Goal: Information Seeking & Learning: Stay updated

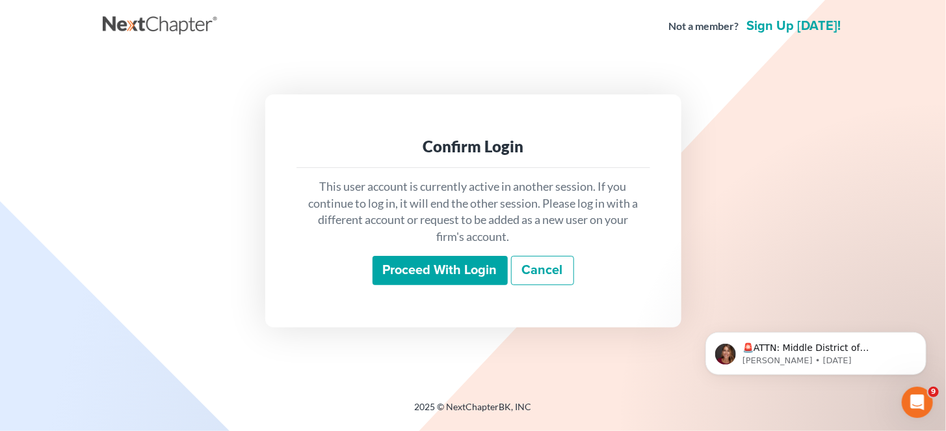
click at [431, 269] on input "Proceed with login" at bounding box center [440, 271] width 135 height 30
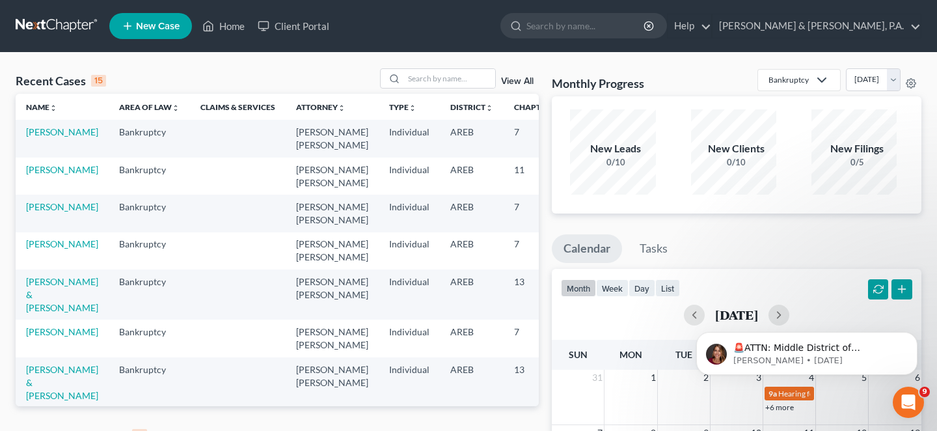
click at [516, 430] on link "View All" at bounding box center [517, 435] width 33 height 9
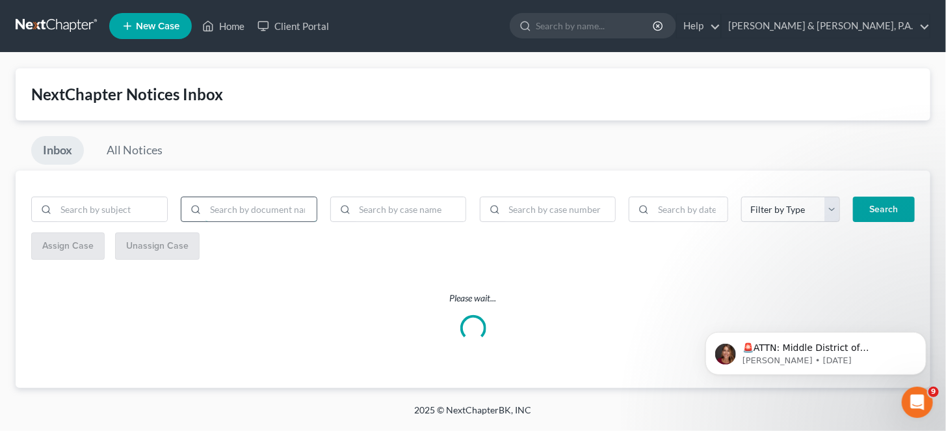
click at [246, 198] on input "search" at bounding box center [261, 209] width 111 height 25
type input "bnc"
click at [898, 196] on button "Search" at bounding box center [884, 209] width 62 height 26
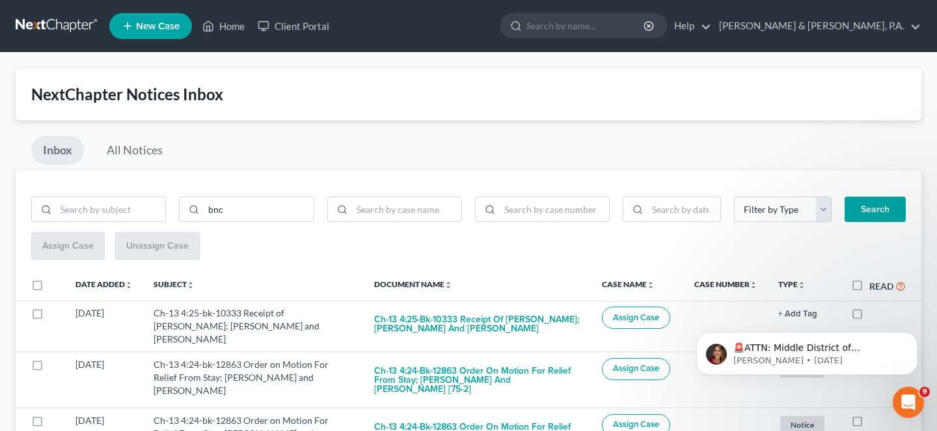
click at [875, 196] on button "Search" at bounding box center [874, 209] width 61 height 26
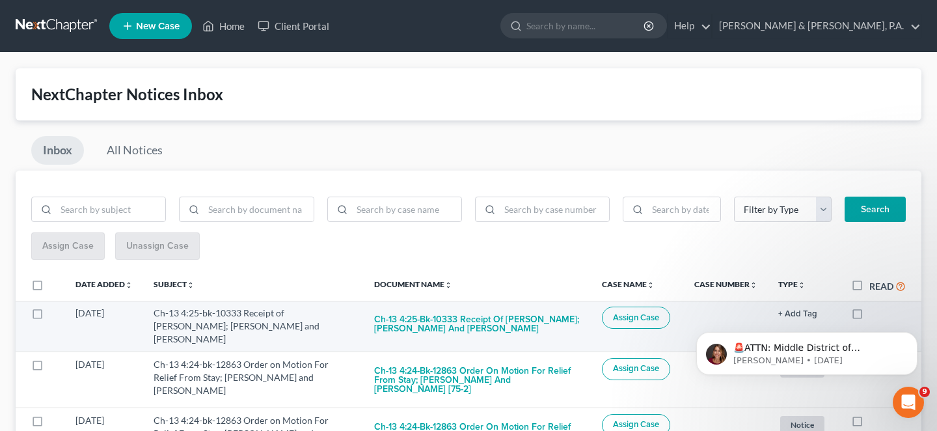
click at [869, 316] on label at bounding box center [869, 316] width 0 height 0
click at [874, 306] on input "checkbox" at bounding box center [878, 310] width 8 height 8
checkbox input "true"
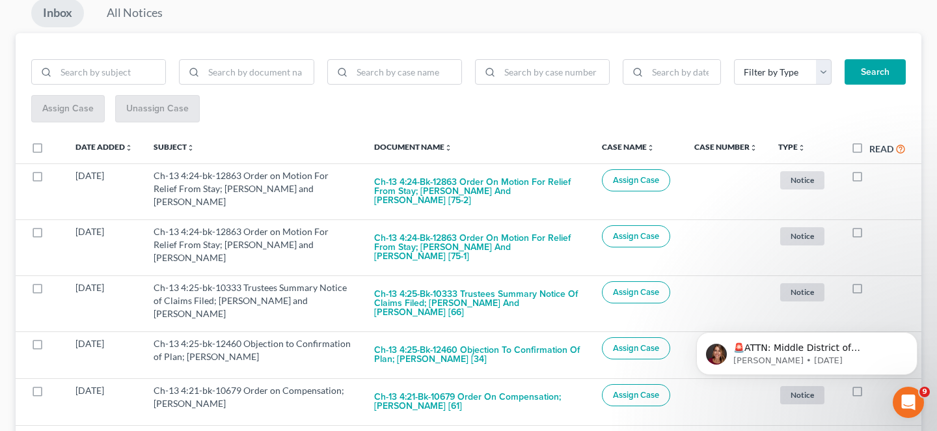
scroll to position [152, 0]
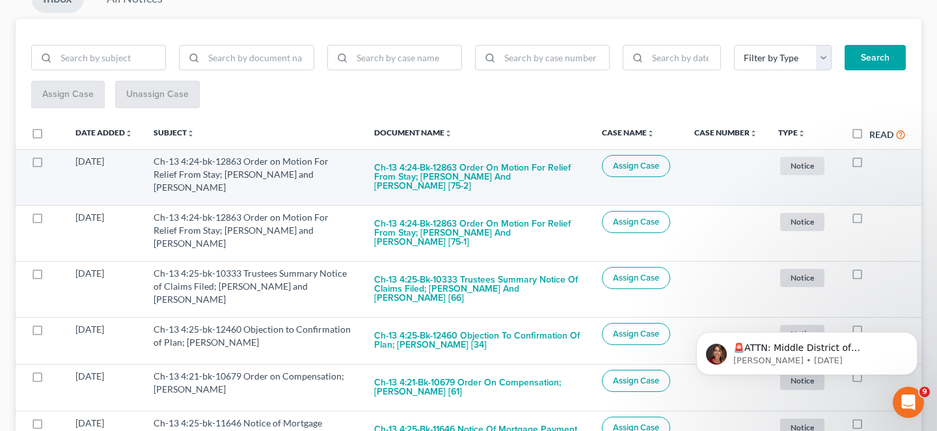
click at [869, 165] on label at bounding box center [869, 165] width 0 height 0
click at [874, 155] on input "checkbox" at bounding box center [878, 159] width 8 height 8
checkbox input "true"
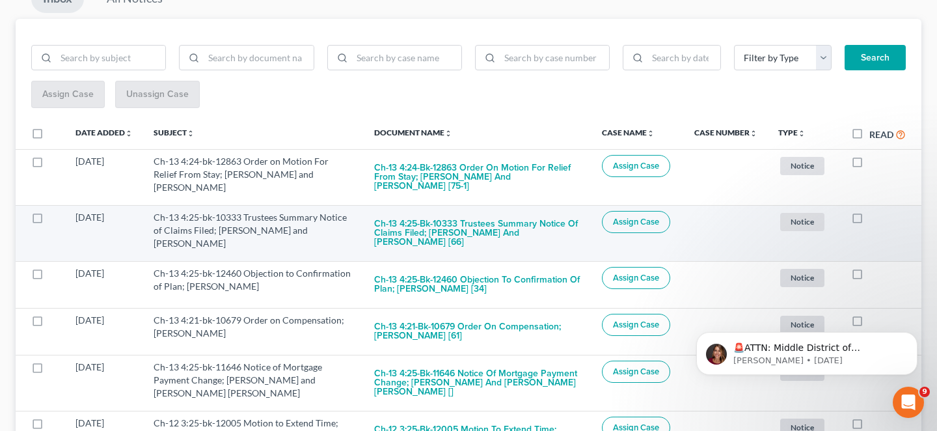
click at [869, 220] on label at bounding box center [869, 220] width 0 height 0
click at [874, 211] on input "checkbox" at bounding box center [878, 215] width 8 height 8
checkbox input "true"
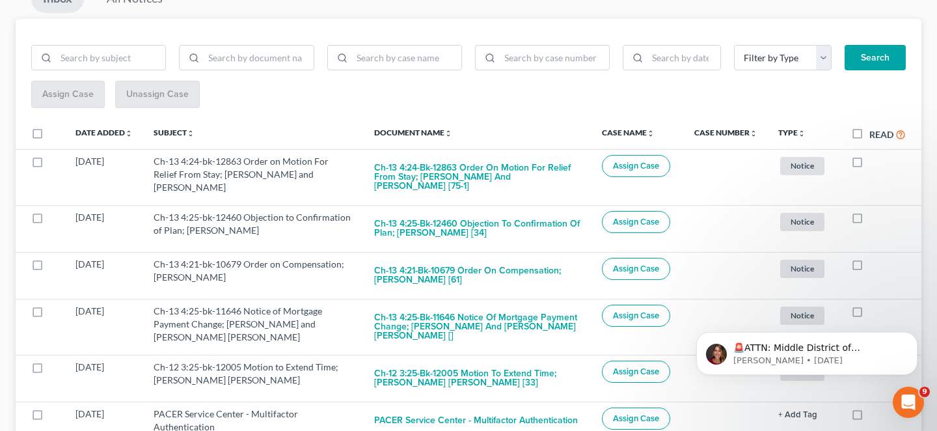
click at [869, 220] on label at bounding box center [869, 220] width 0 height 0
click at [874, 211] on input "checkbox" at bounding box center [878, 215] width 8 height 8
checkbox input "true"
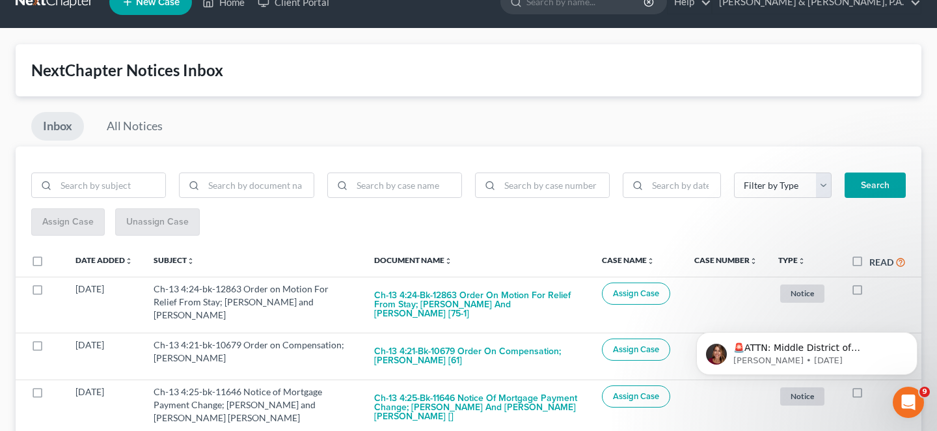
scroll to position [0, 0]
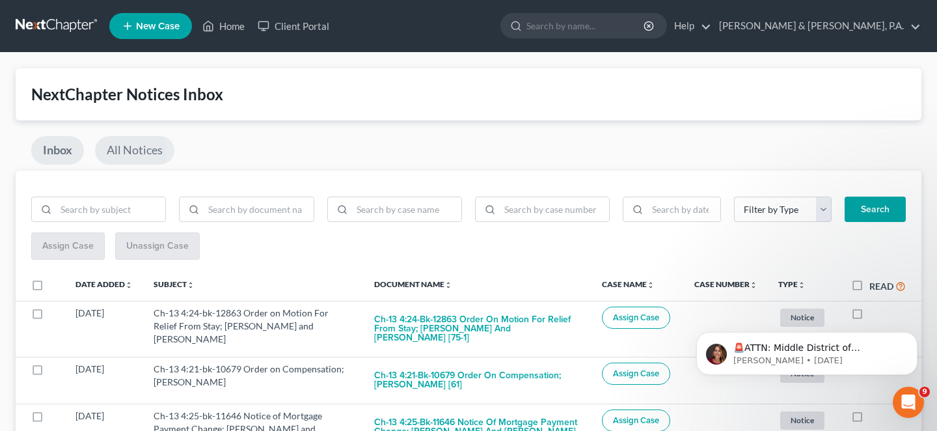
click at [124, 138] on link "All Notices" at bounding box center [134, 150] width 79 height 29
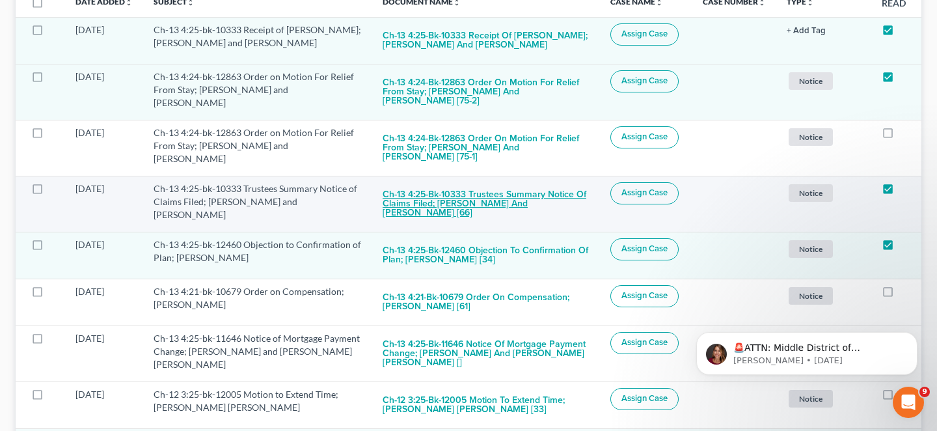
scroll to position [303, 0]
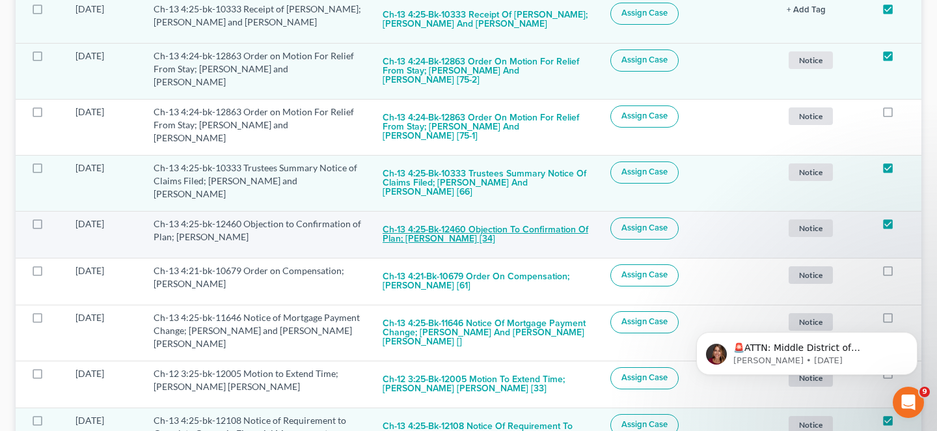
click at [494, 217] on button "Ch-13 4:25-bk-12460 Objection to Confirmation of Plan; Cederick Jones [34]" at bounding box center [485, 234] width 207 height 35
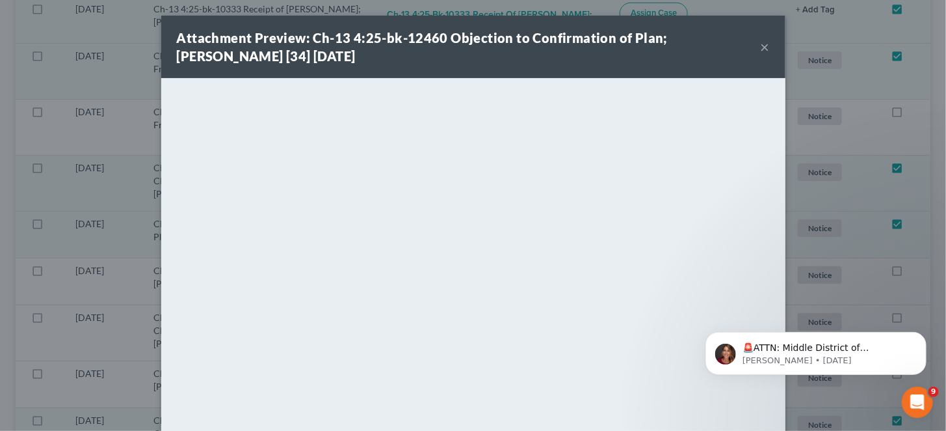
click at [761, 46] on button "×" at bounding box center [765, 47] width 9 height 16
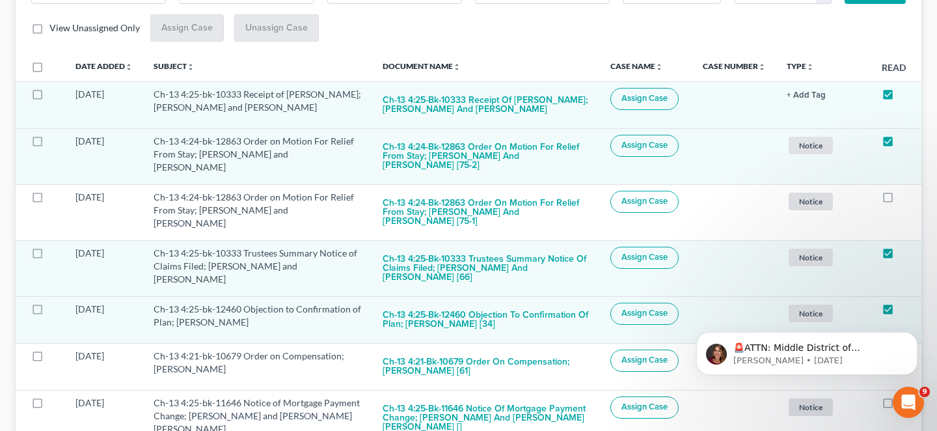
scroll to position [0, 0]
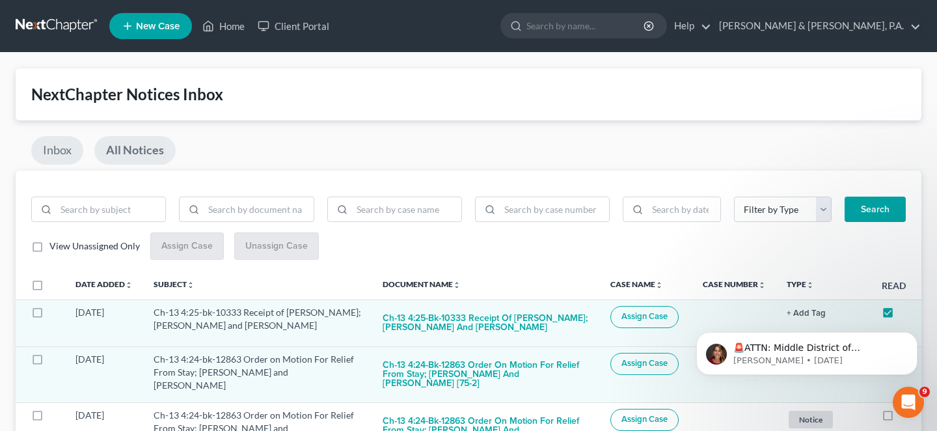
click at [65, 146] on link "Inbox" at bounding box center [57, 150] width 52 height 29
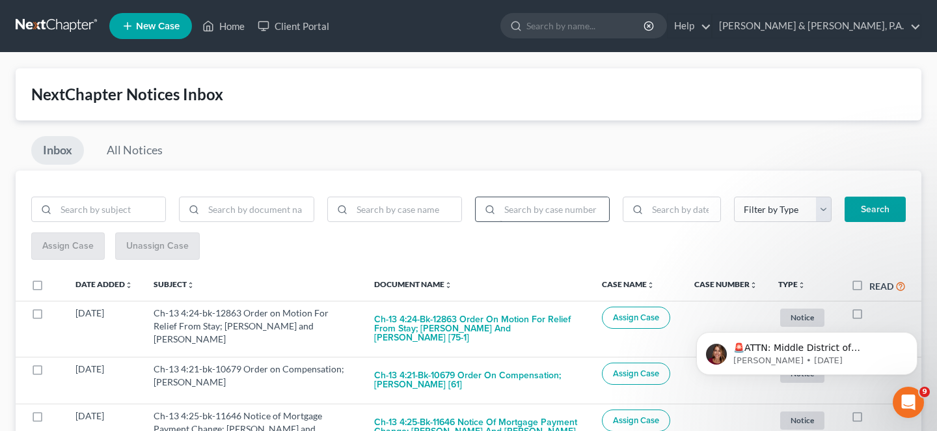
scroll to position [152, 0]
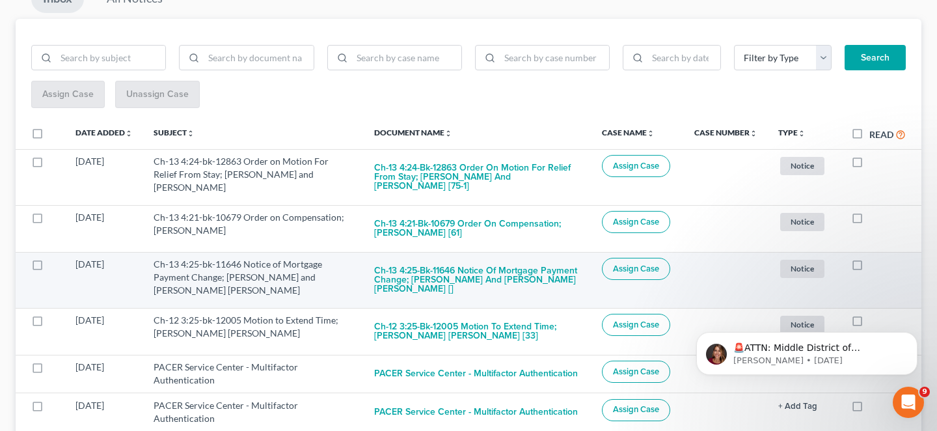
click at [869, 267] on label at bounding box center [869, 267] width 0 height 0
click at [874, 258] on input "checkbox" at bounding box center [878, 262] width 8 height 8
checkbox input "true"
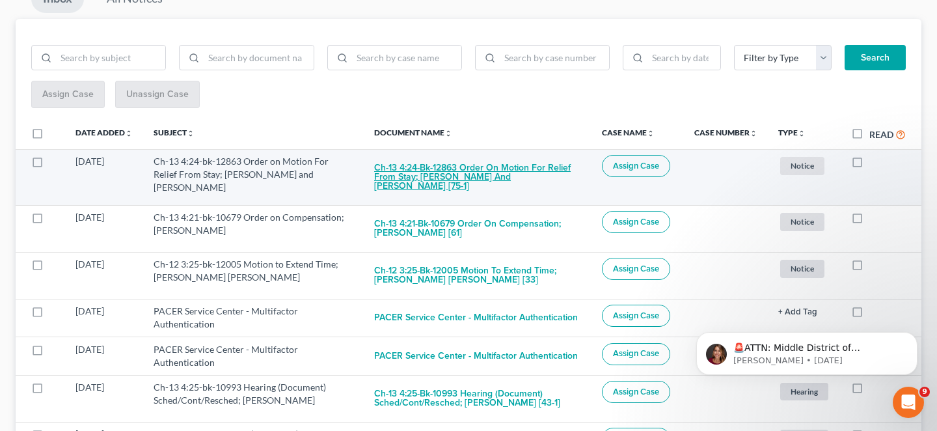
click at [466, 156] on button "Ch-13 4:24-bk-12863 Order on Motion For Relief From Stay; Charles D Tiner and C…" at bounding box center [477, 177] width 207 height 44
checkbox input "true"
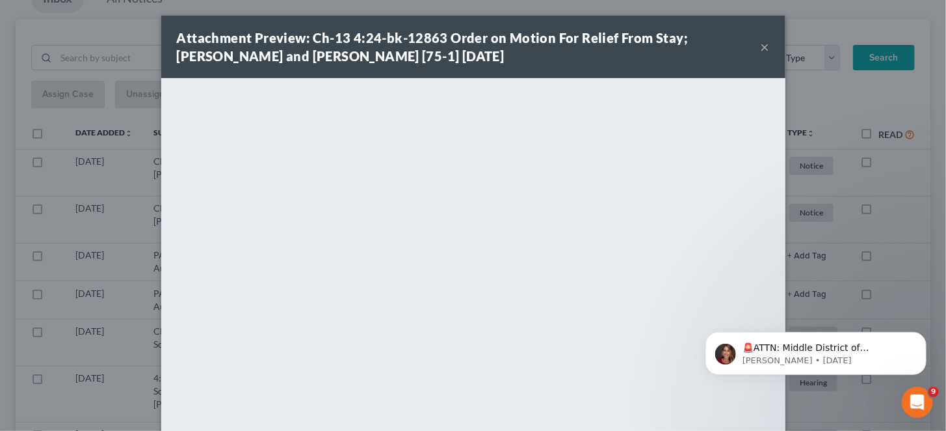
click at [761, 50] on button "×" at bounding box center [765, 47] width 9 height 16
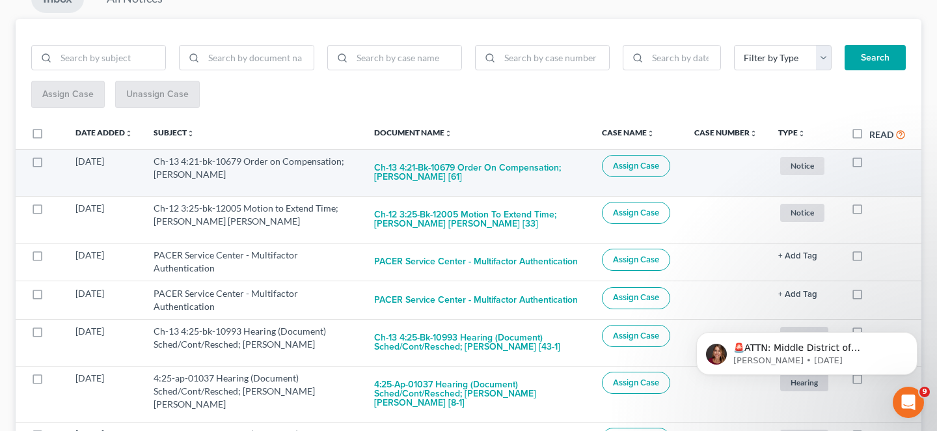
click at [869, 165] on label at bounding box center [869, 165] width 0 height 0
click at [874, 155] on input "checkbox" at bounding box center [878, 159] width 8 height 8
checkbox input "true"
